Goal: Task Accomplishment & Management: Use online tool/utility

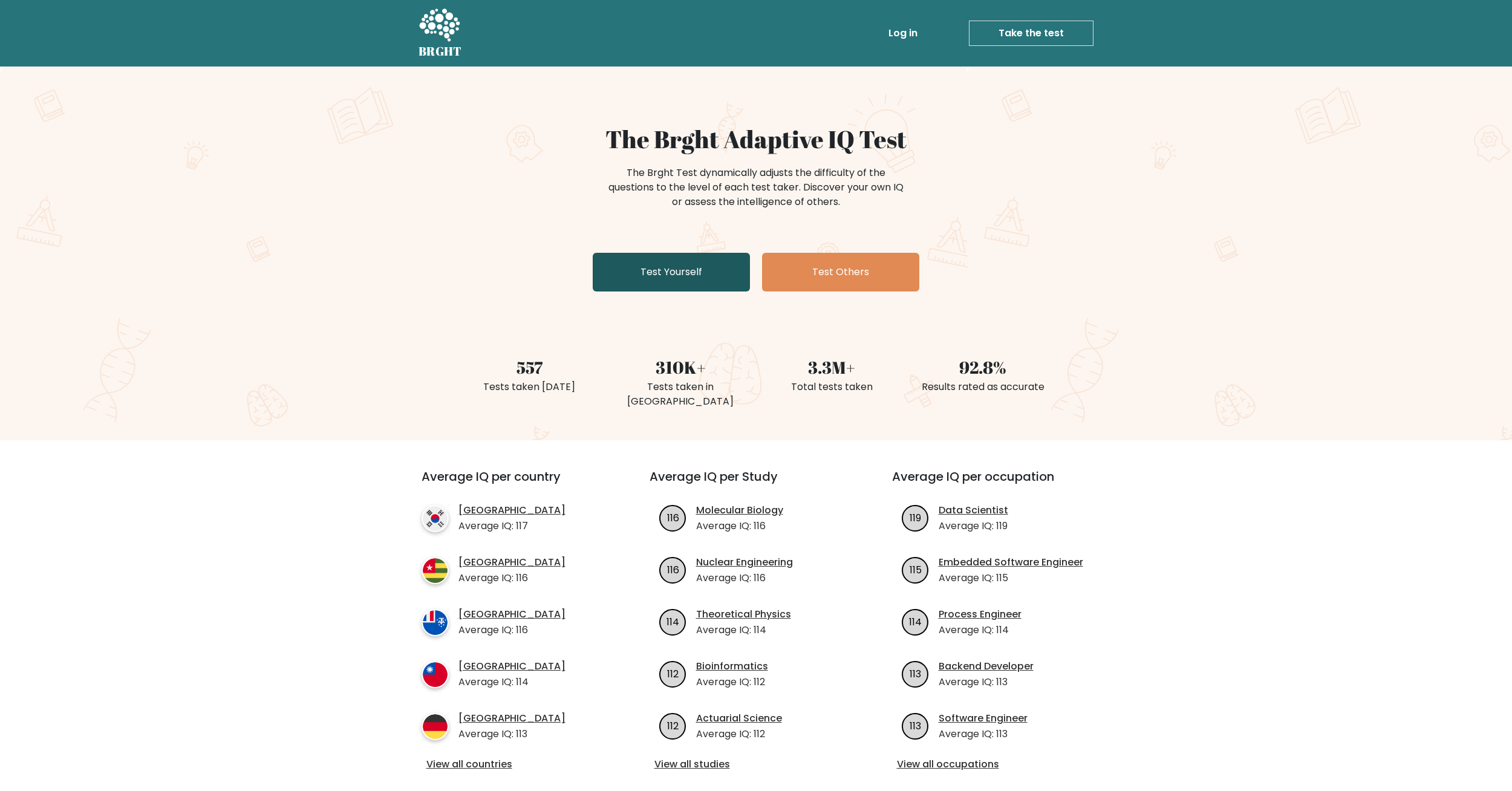
click at [677, 280] on link "Test Yourself" at bounding box center [672, 272] width 157 height 39
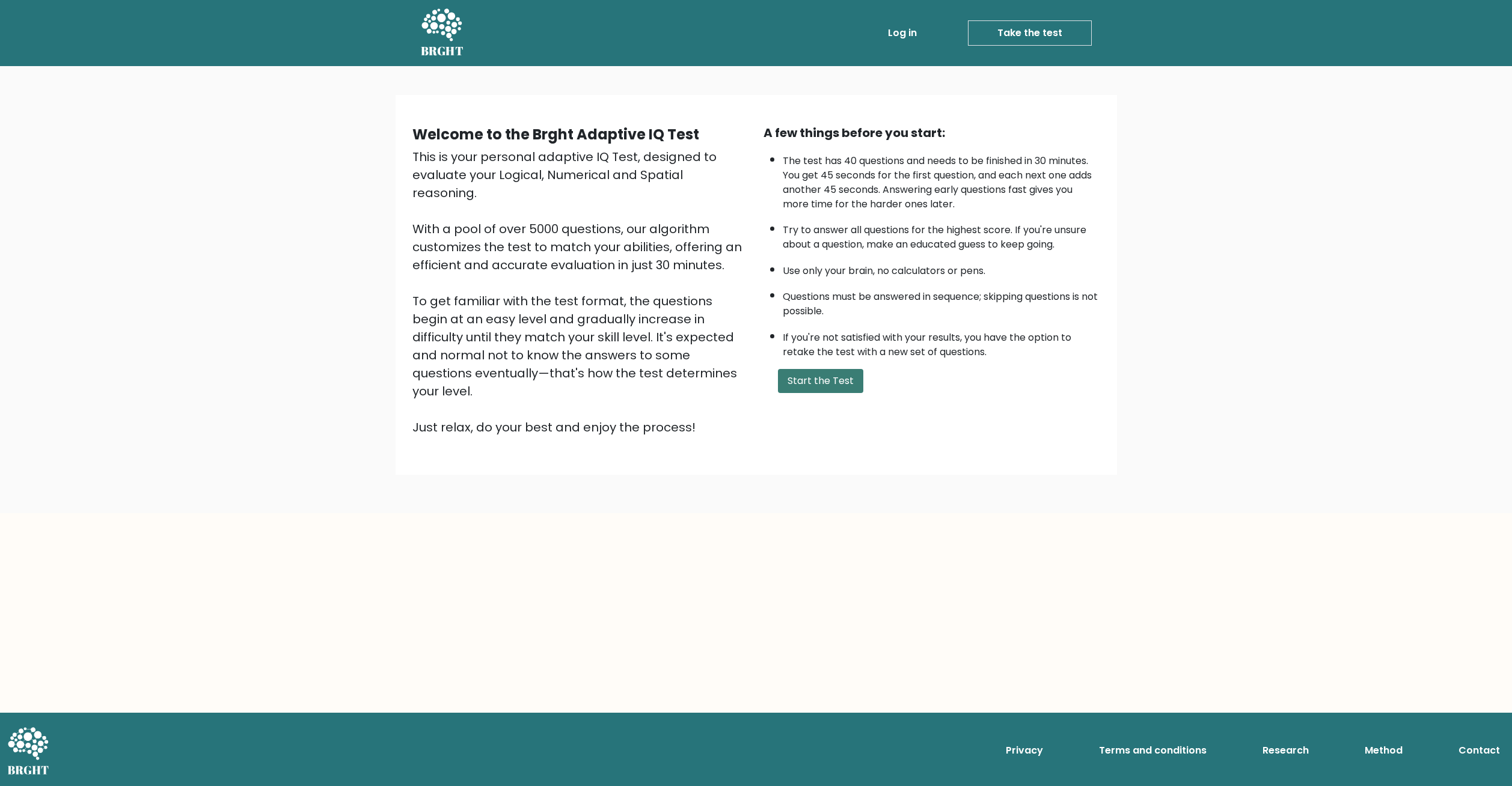
click at [801, 388] on button "Start the Test" at bounding box center [821, 380] width 85 height 24
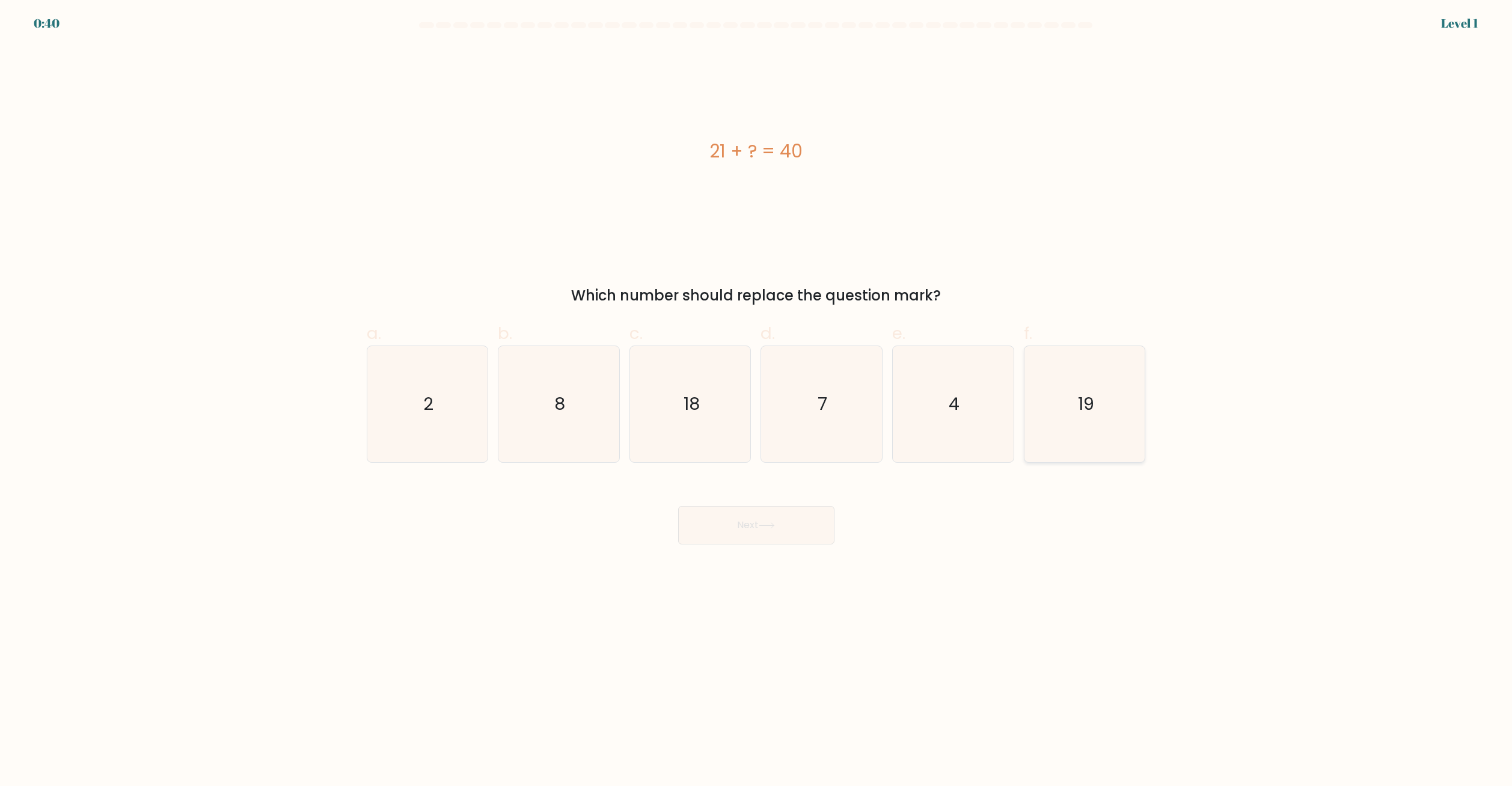
click at [1073, 411] on icon "19" at bounding box center [1085, 404] width 116 height 116
click at [757, 401] on input "f. 19" at bounding box center [756, 397] width 1 height 8
radio input "true"
click at [797, 520] on button "Next" at bounding box center [757, 525] width 157 height 39
